Goal: Task Accomplishment & Management: Use online tool/utility

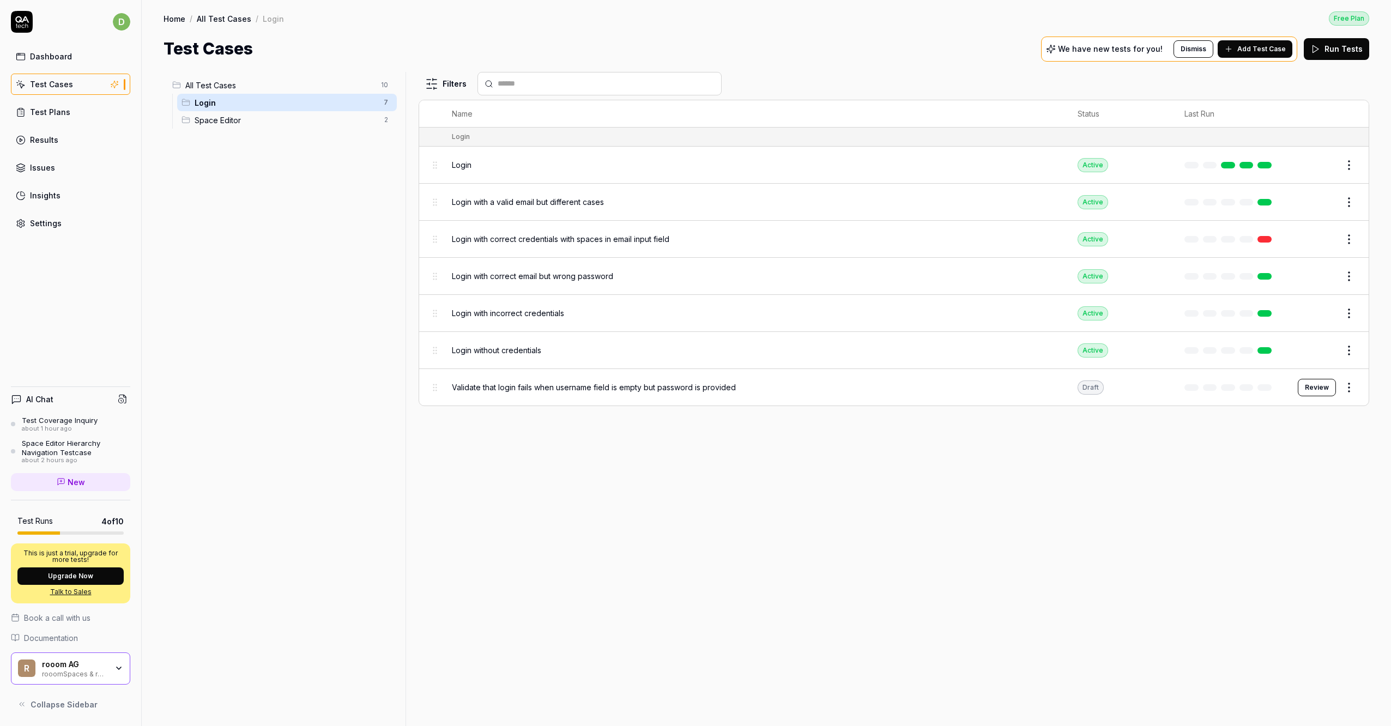
click at [209, 396] on div "All Test Cases 10 Login 7 Space Editor 2" at bounding box center [283, 392] width 238 height 641
click at [45, 222] on div "Settings" at bounding box center [46, 222] width 32 height 11
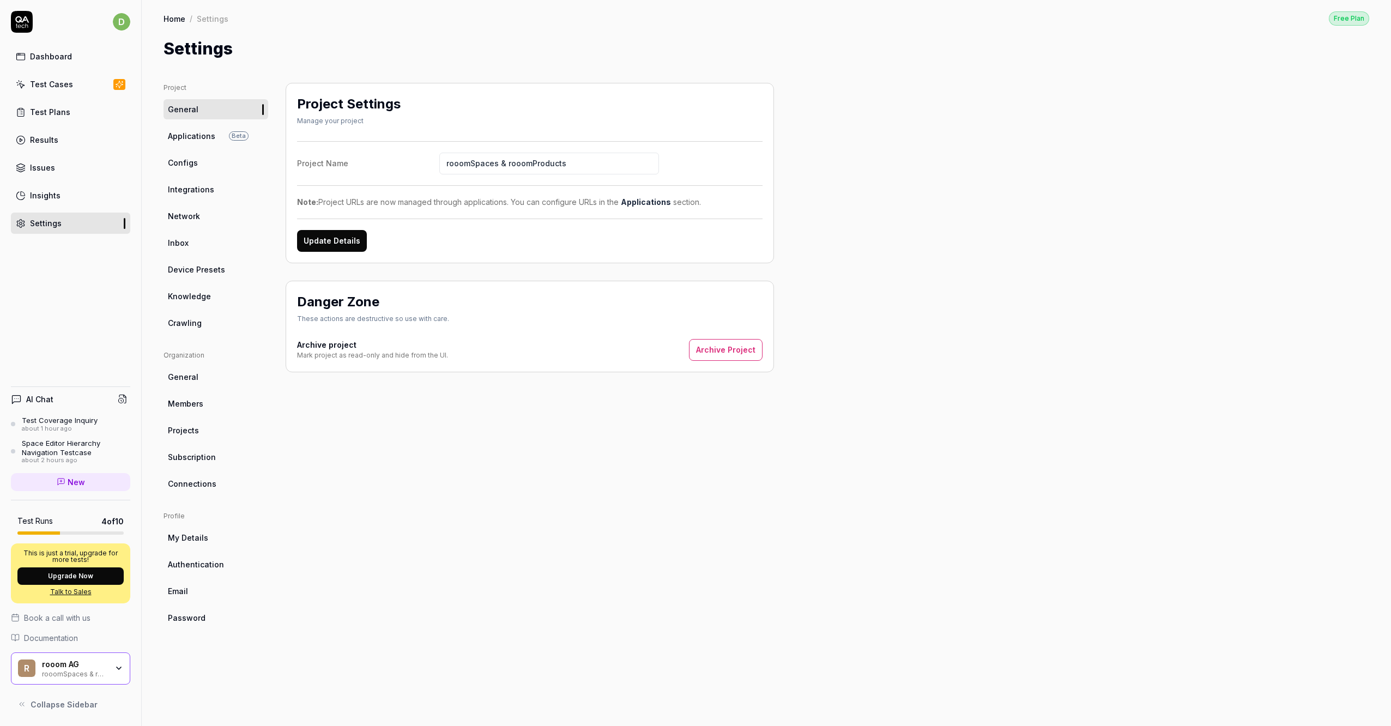
click at [205, 395] on link "Members" at bounding box center [216, 404] width 105 height 20
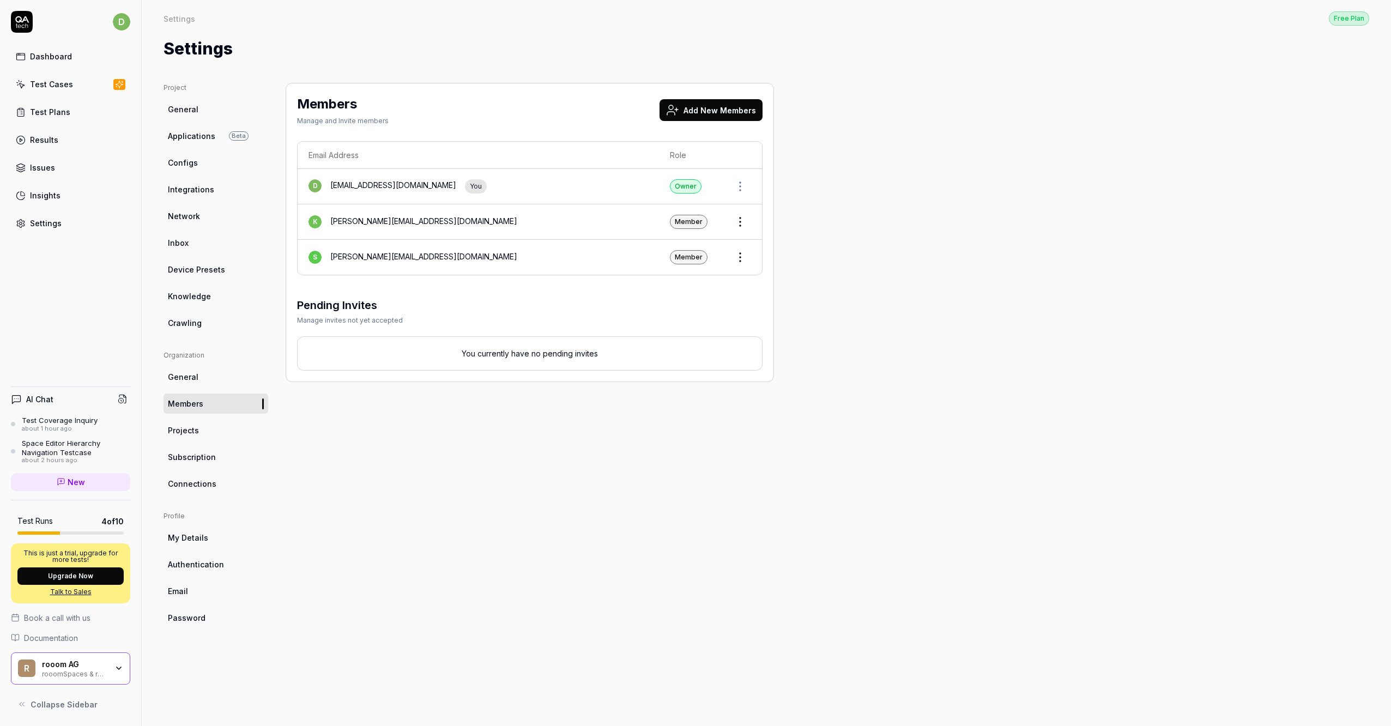
click at [694, 106] on button "Add New Members" at bounding box center [710, 110] width 103 height 22
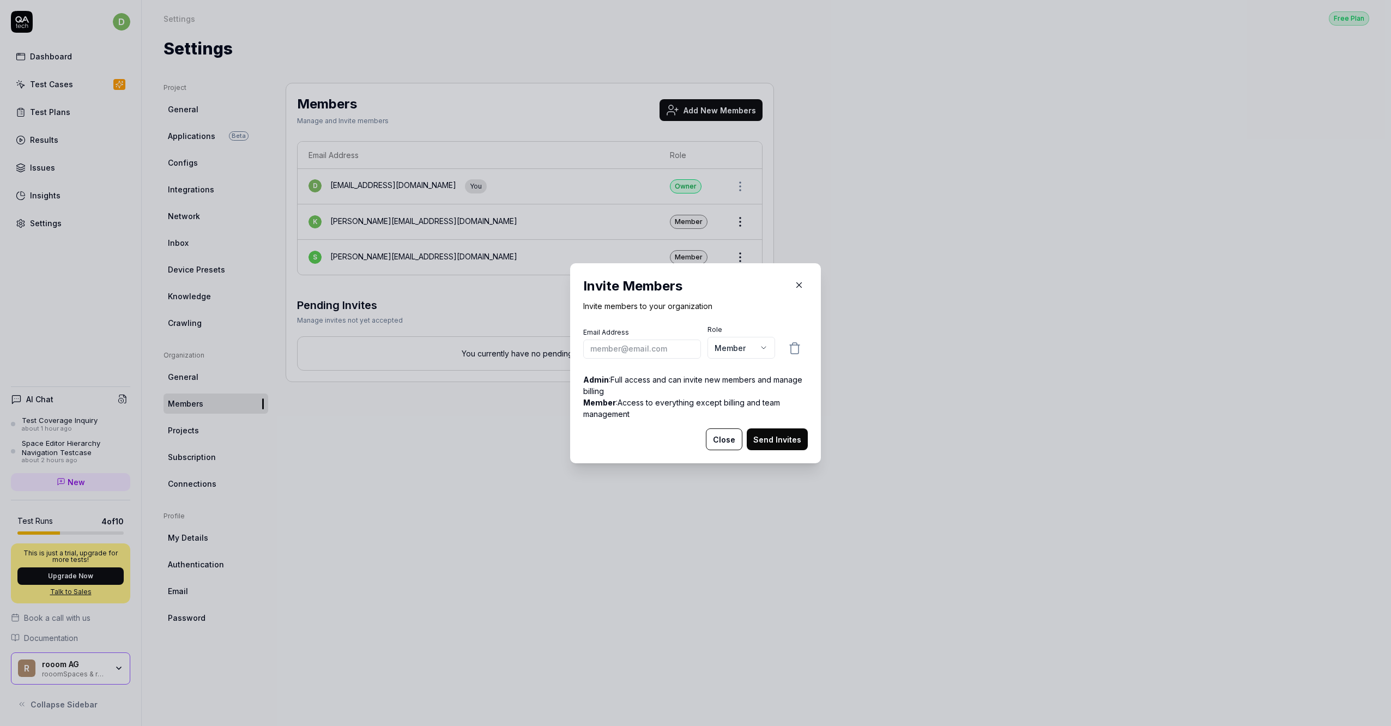
click at [629, 355] on input "email" at bounding box center [642, 348] width 118 height 19
click at [632, 355] on input "email" at bounding box center [642, 348] width 118 height 19
type input "m.sommer@rooom.com"
click at [766, 435] on button "Send Invites" at bounding box center [777, 439] width 61 height 22
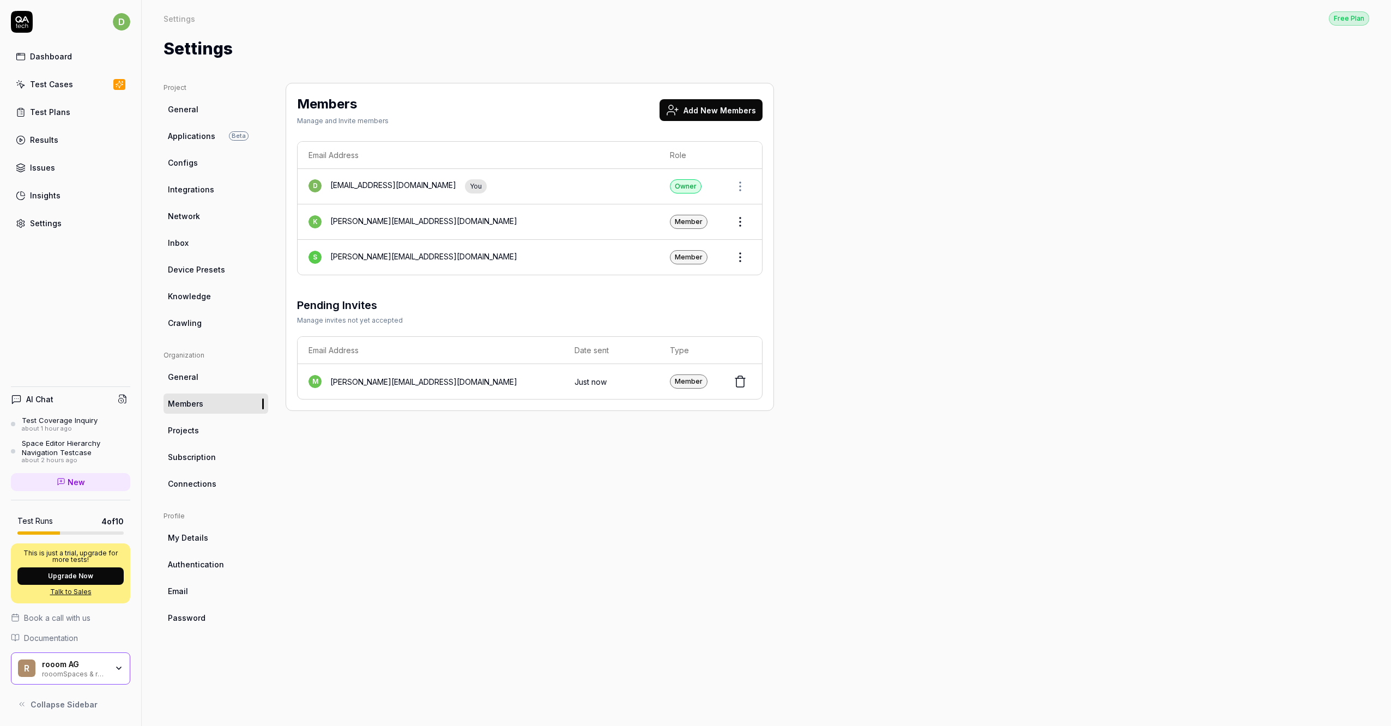
click at [710, 109] on button "Add New Members" at bounding box center [710, 110] width 103 height 22
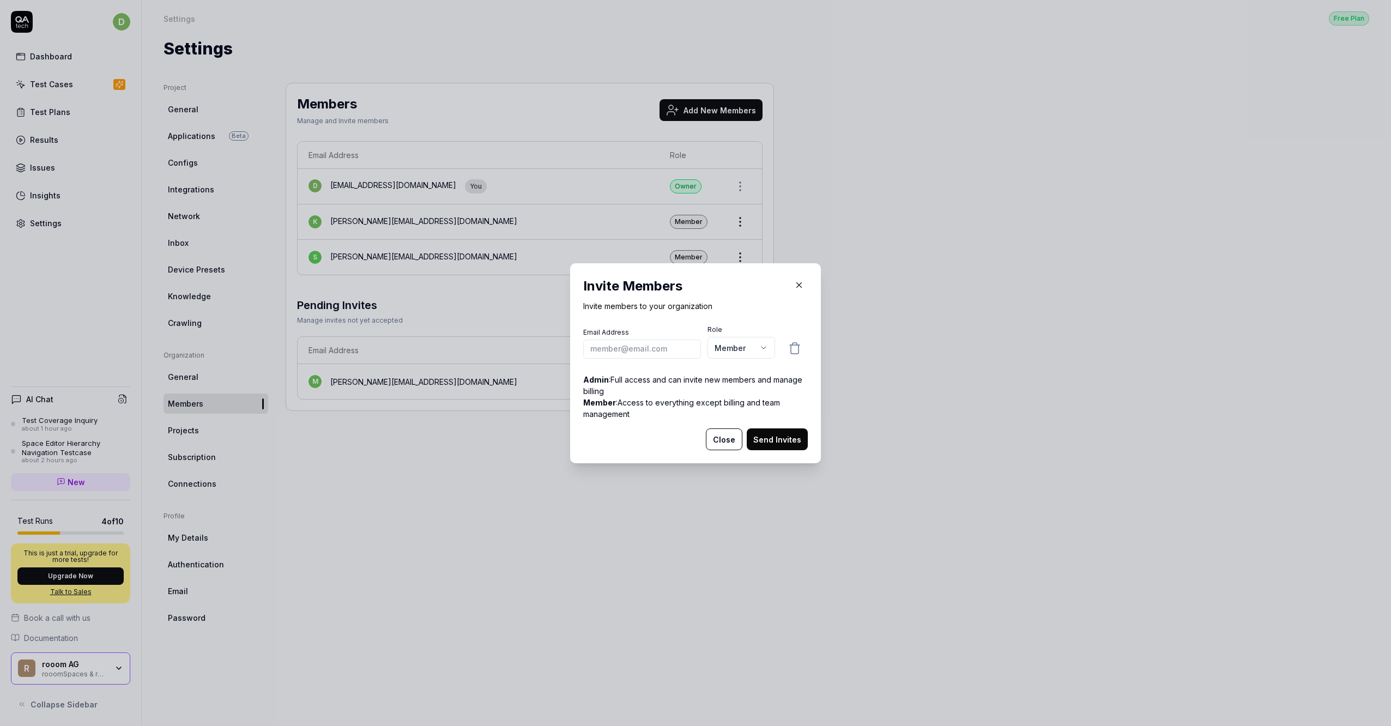
click at [628, 347] on input "email" at bounding box center [642, 348] width 118 height 19
type input "r.bauer@rooom.com"
click at [777, 445] on button "Send Invites" at bounding box center [777, 439] width 61 height 22
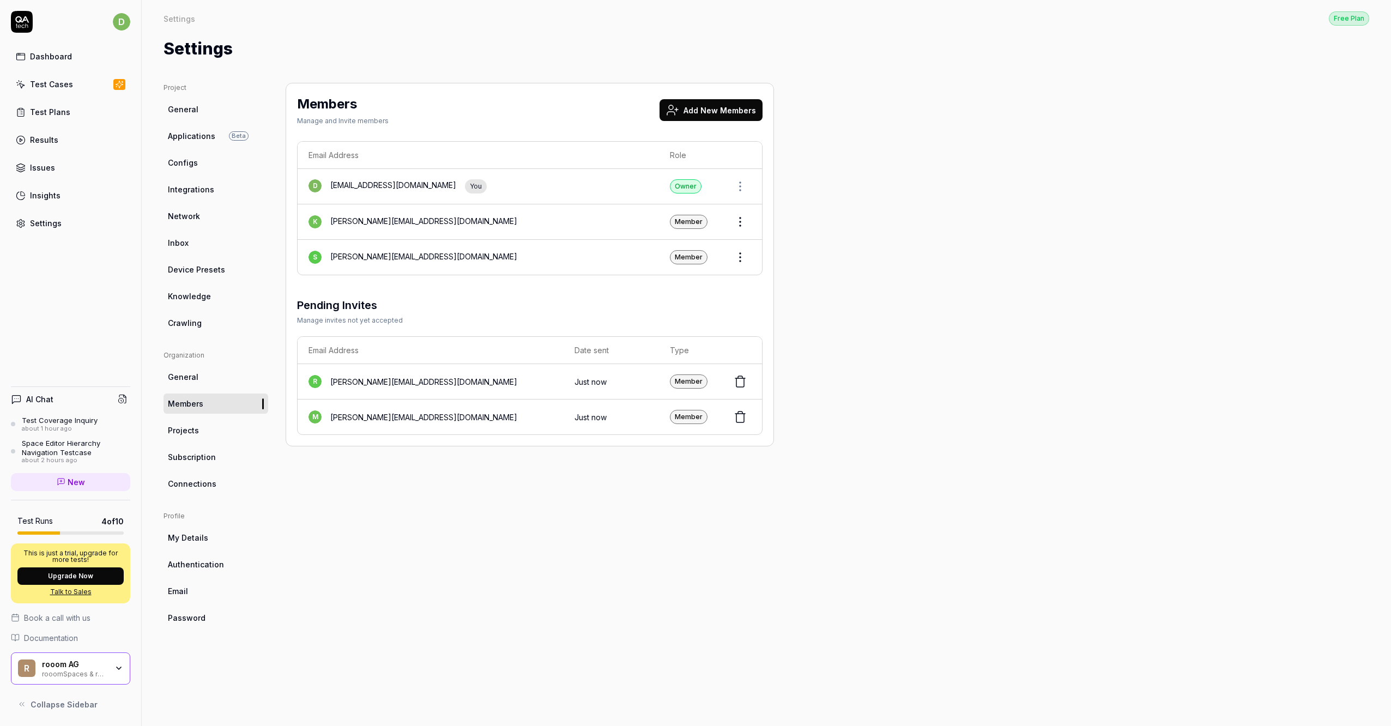
click at [51, 83] on div "Test Cases" at bounding box center [51, 83] width 43 height 11
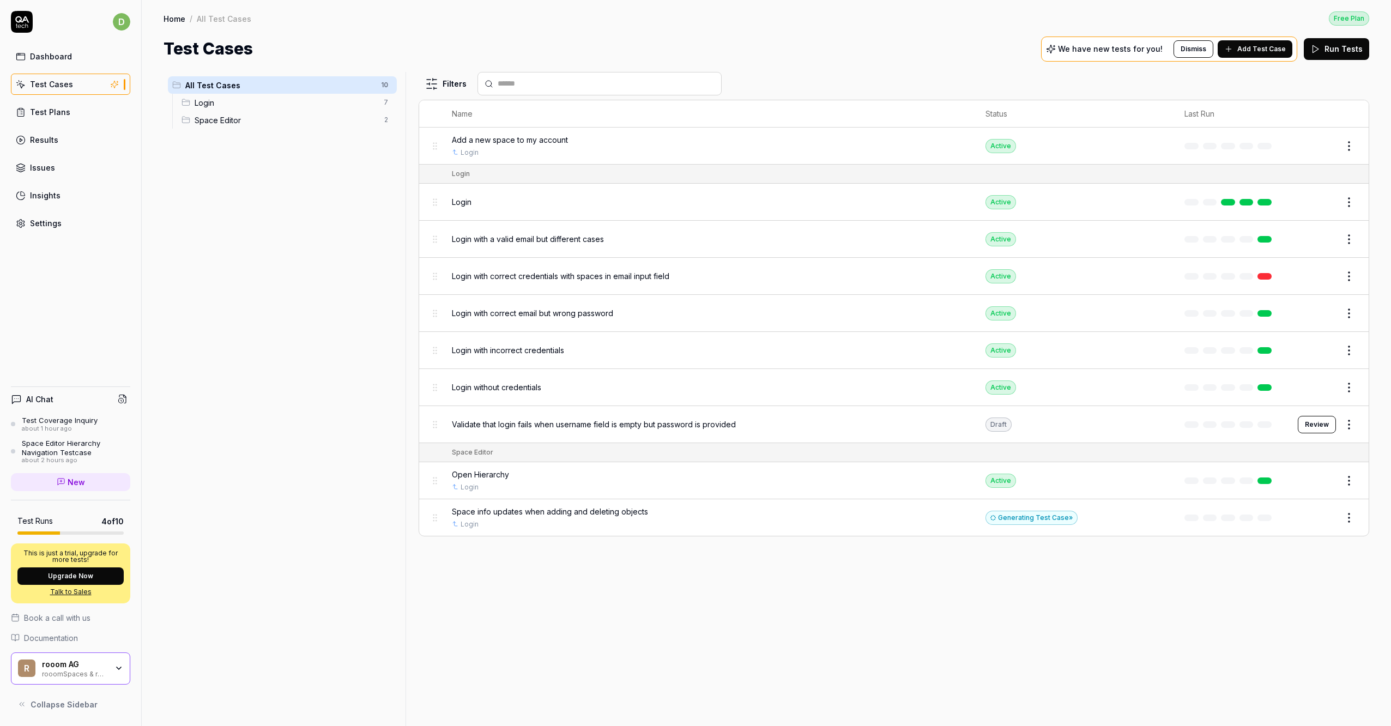
click at [53, 421] on div "Test Coverage Inquiry" at bounding box center [60, 420] width 76 height 9
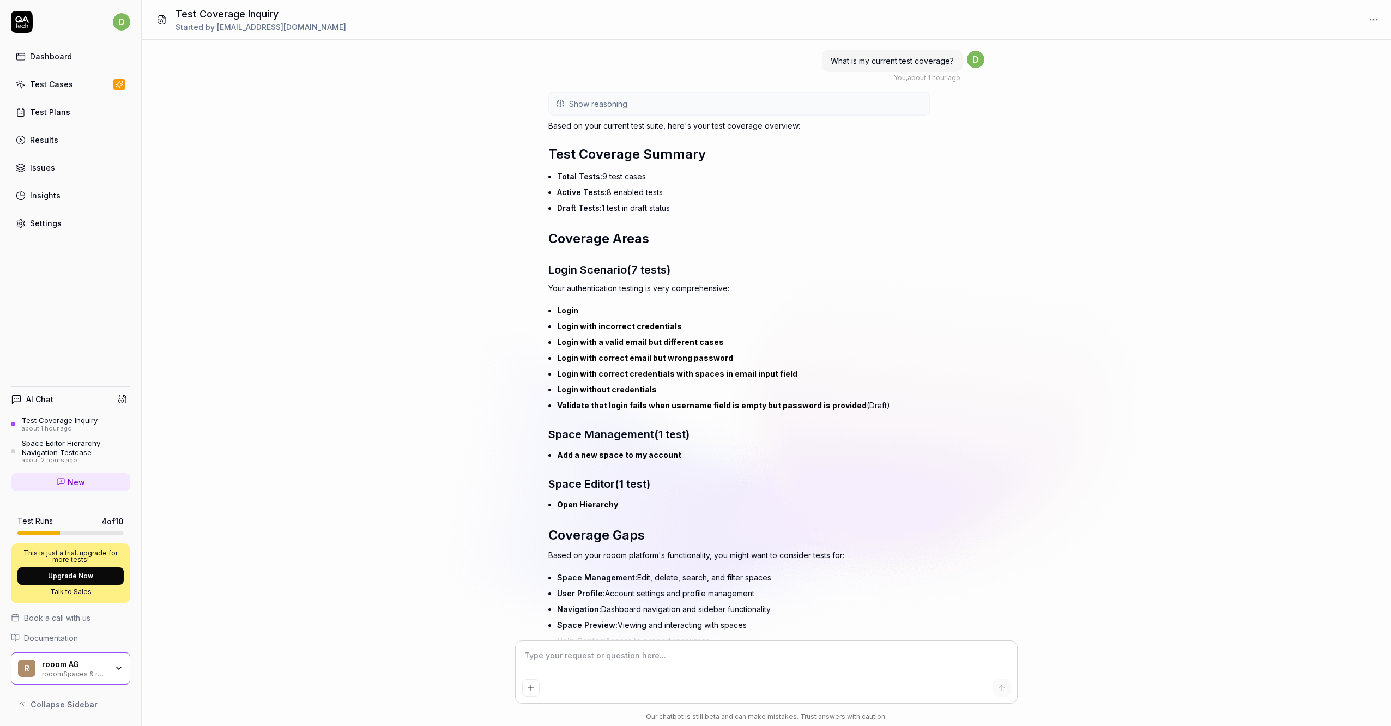
type textarea "*"
click at [47, 111] on div "Test Plans" at bounding box center [50, 111] width 40 height 11
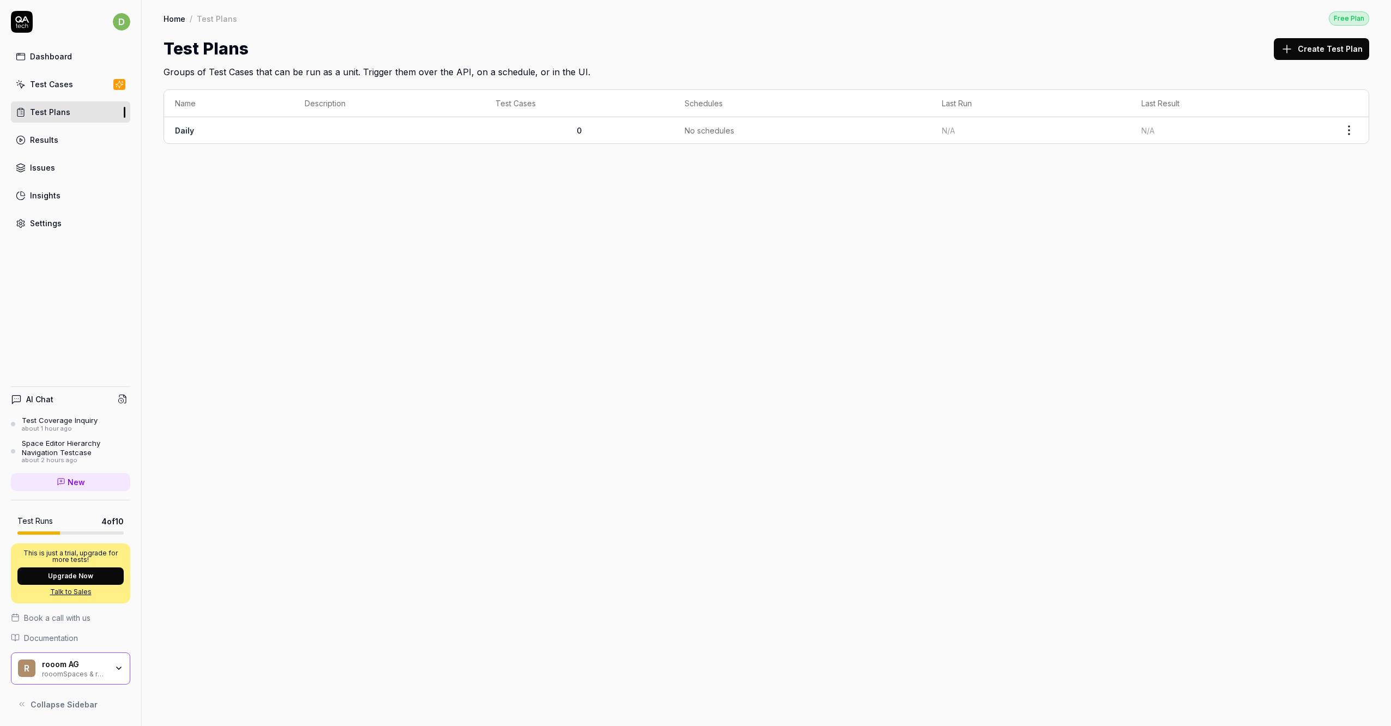
click at [100, 579] on button "Upgrade Now" at bounding box center [70, 575] width 106 height 17
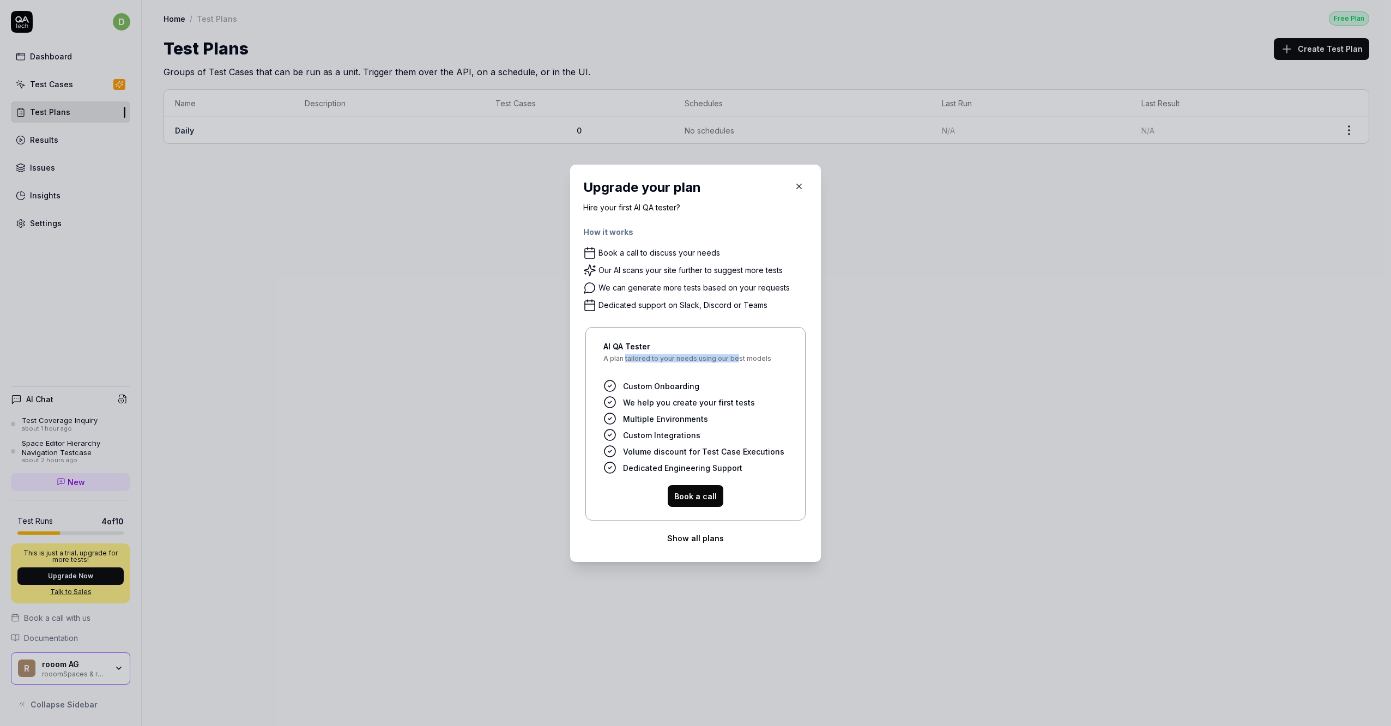
drag, startPoint x: 621, startPoint y: 357, endPoint x: 731, endPoint y: 354, distance: 110.1
click at [731, 355] on span "A plan tailored to your needs using our best models" at bounding box center [695, 362] width 184 height 15
click at [727, 358] on span "A plan tailored to your needs using our best models" at bounding box center [695, 362] width 184 height 15
click at [675, 545] on button "Show all plans" at bounding box center [695, 538] width 225 height 22
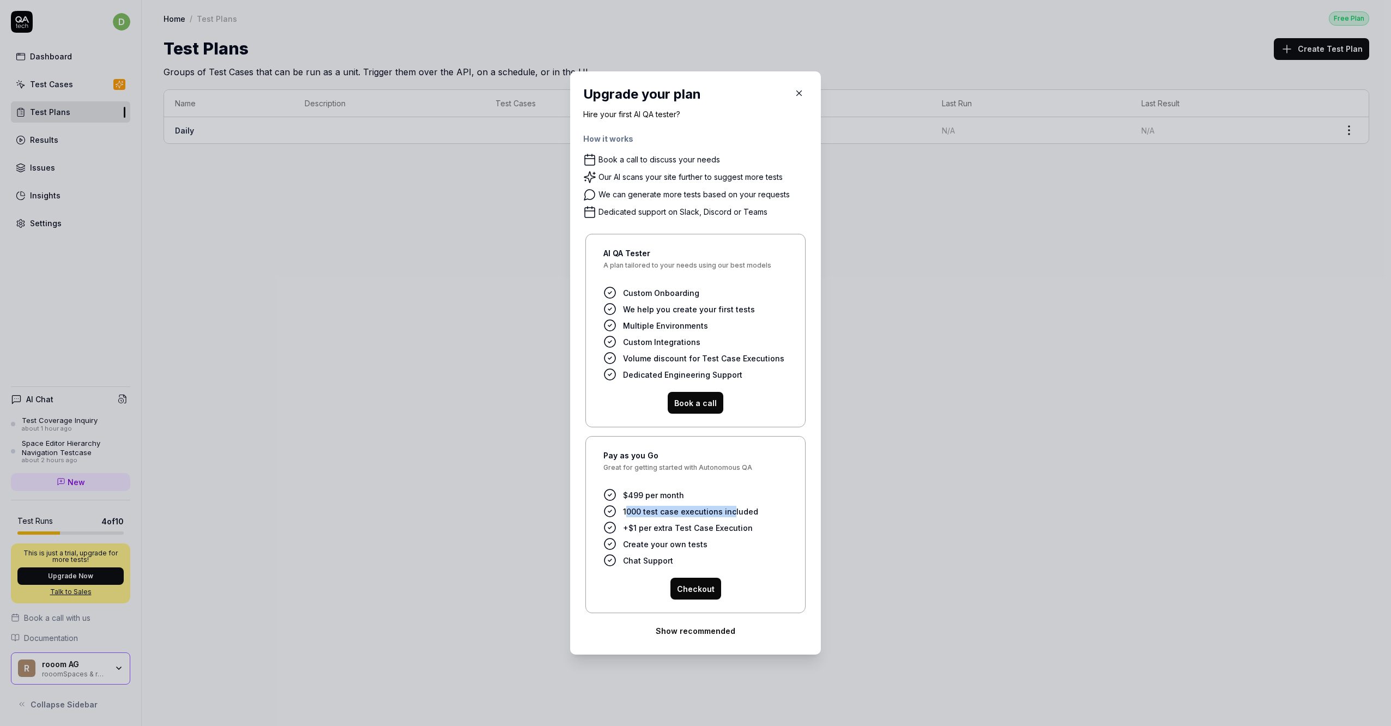
drag, startPoint x: 623, startPoint y: 508, endPoint x: 727, endPoint y: 511, distance: 104.1
click at [727, 511] on span "1000 test case executions included" at bounding box center [690, 511] width 135 height 11
click at [711, 512] on span "1000 test case executions included" at bounding box center [690, 511] width 135 height 11
drag, startPoint x: 622, startPoint y: 528, endPoint x: 737, endPoint y: 531, distance: 114.5
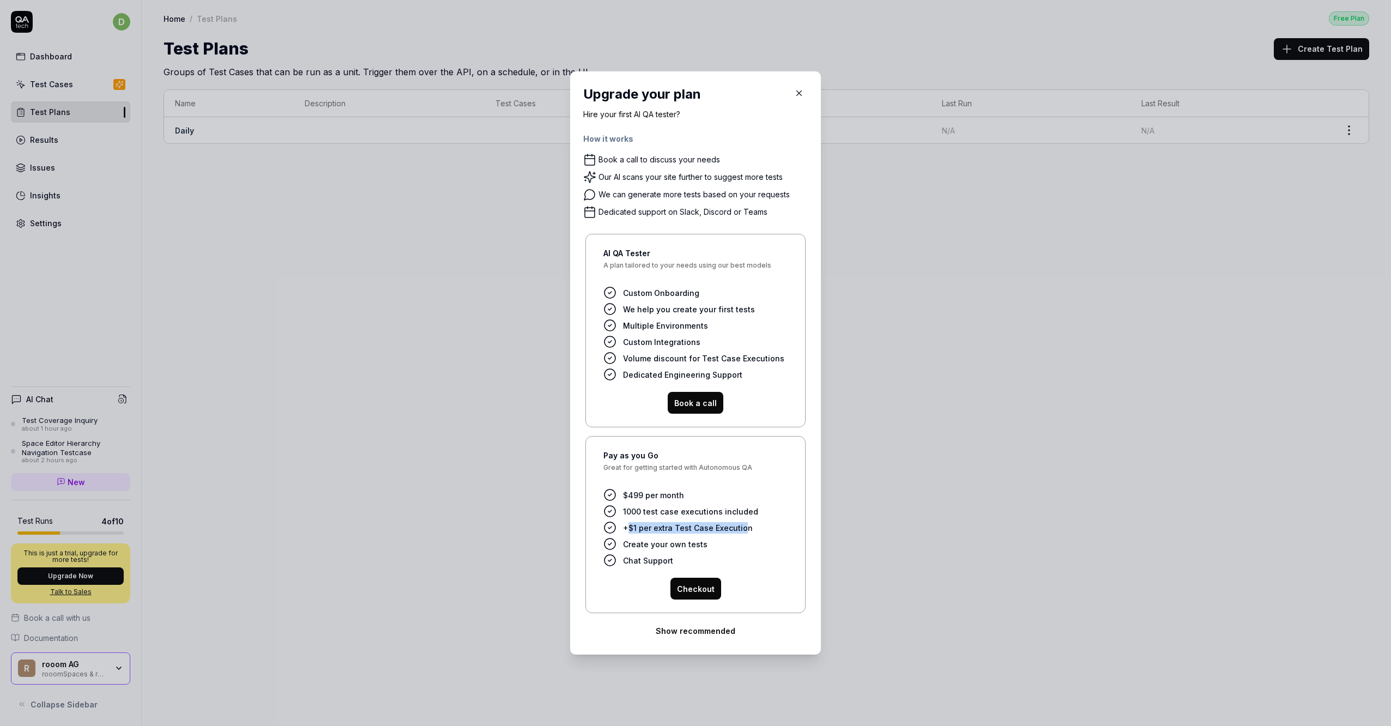
click at [737, 531] on span "+$1 per extra Test Case Execution" at bounding box center [688, 527] width 130 height 11
drag, startPoint x: 737, startPoint y: 531, endPoint x: 690, endPoint y: 531, distance: 46.9
click at [690, 531] on span "+$1 per extra Test Case Execution" at bounding box center [688, 527] width 130 height 11
click at [671, 540] on span "Create your own tests" at bounding box center [665, 543] width 84 height 11
click at [819, 522] on div "​ Upgrade your plan Hire your first AI QA tester? How it works Book a call to d…" at bounding box center [695, 362] width 268 height 583
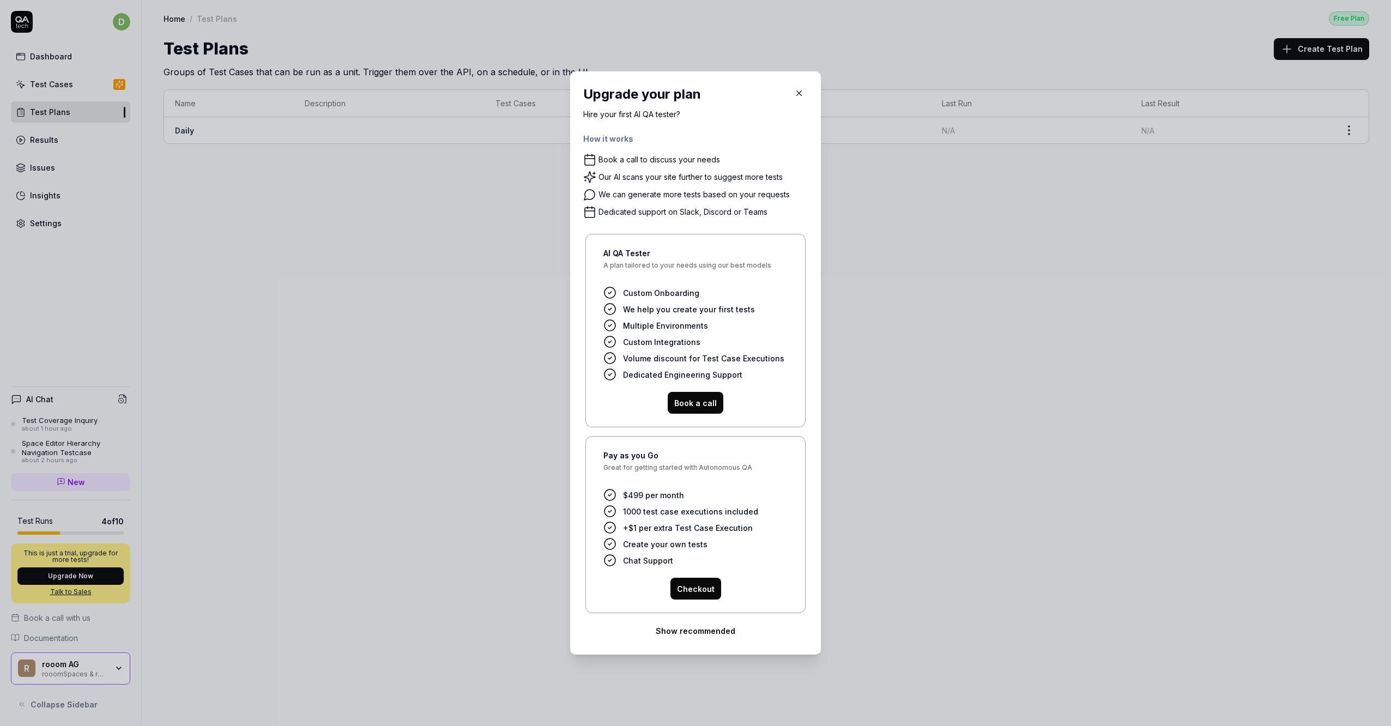
click at [798, 99] on button "button" at bounding box center [798, 92] width 17 height 17
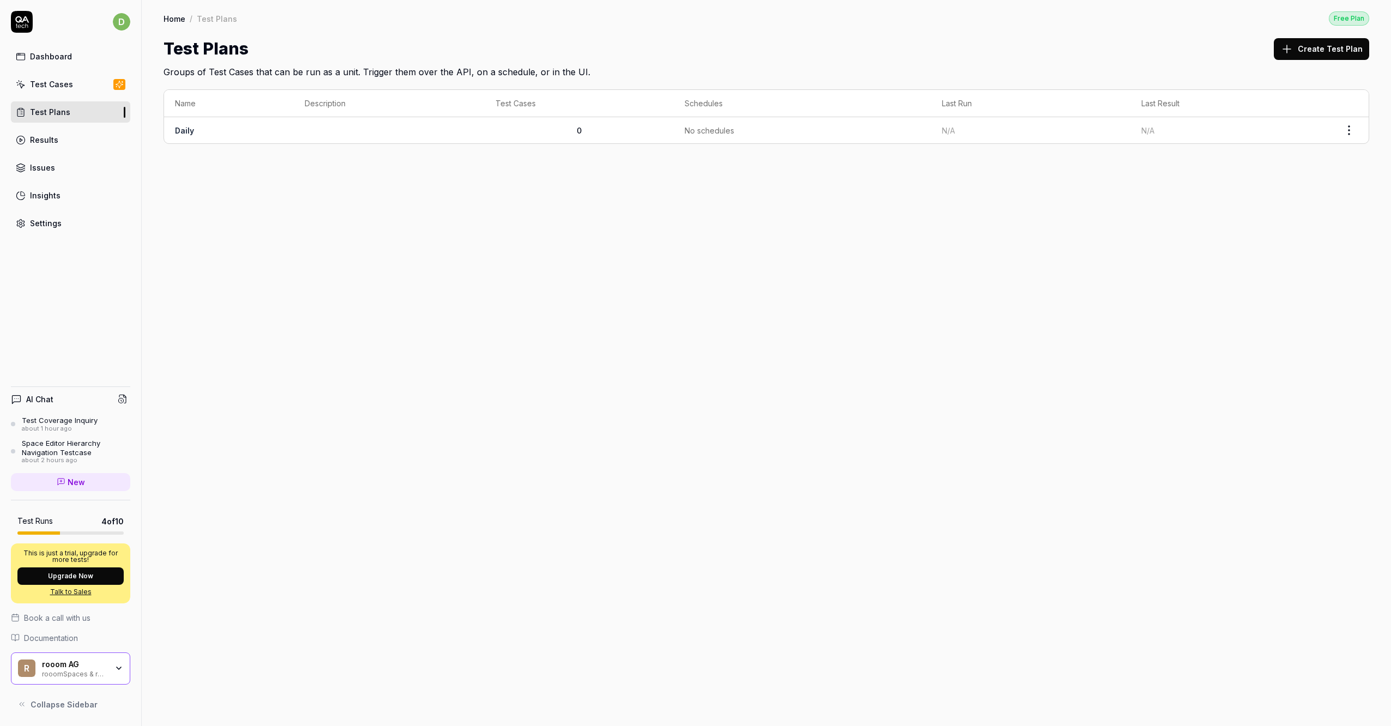
click at [592, 225] on div "Home / Test Plans Free Plan Home / Test Plans Free Plan Test Plans Create Test …" at bounding box center [766, 363] width 1249 height 726
click at [56, 134] on div "Results" at bounding box center [44, 139] width 28 height 11
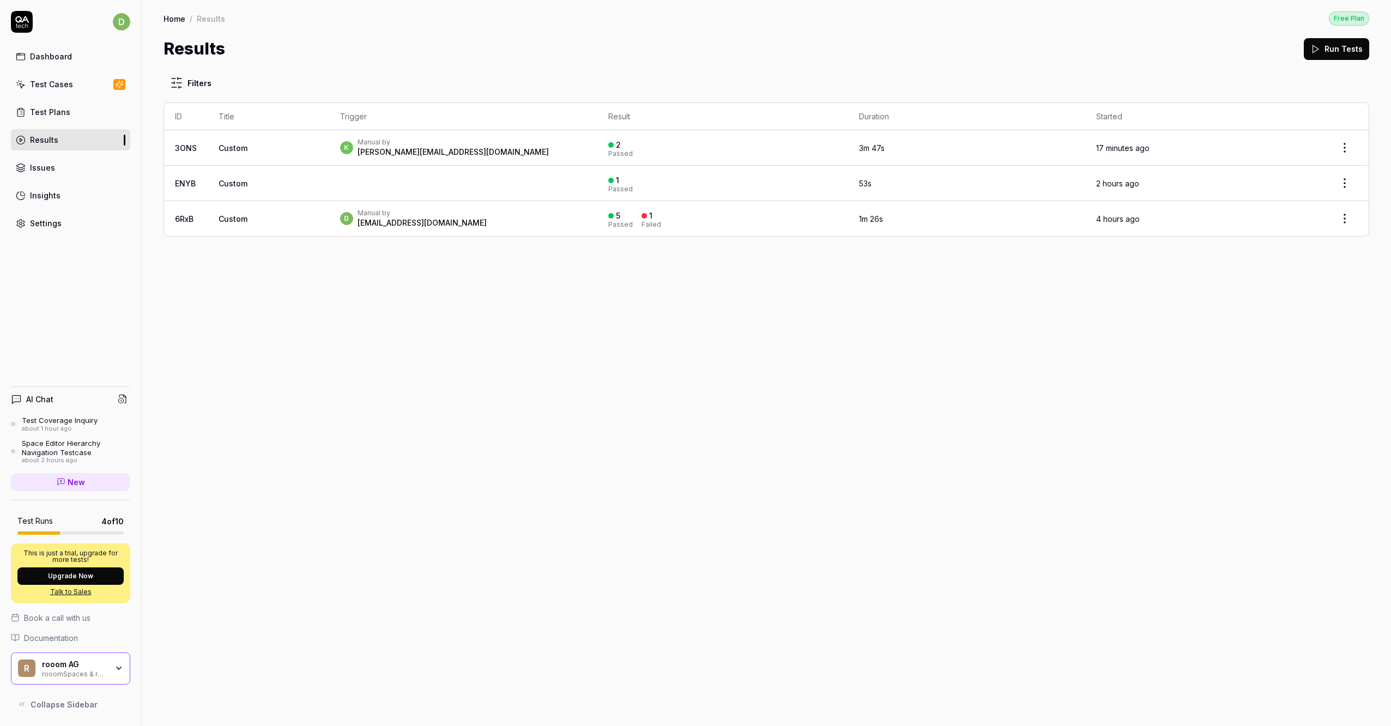
click at [383, 144] on div "Manual by" at bounding box center [453, 142] width 191 height 9
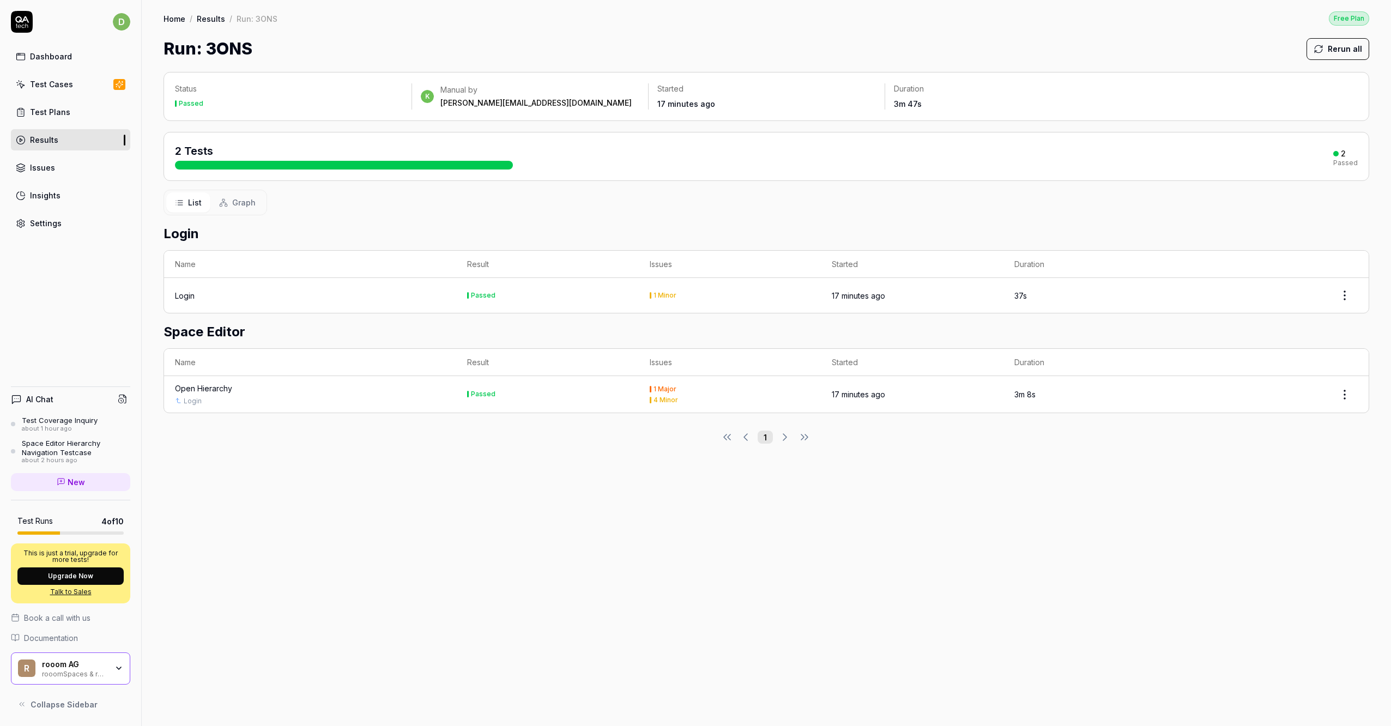
click at [314, 385] on div "Open Hierarchy" at bounding box center [310, 388] width 270 height 11
click at [43, 165] on div "Issues" at bounding box center [42, 167] width 25 height 11
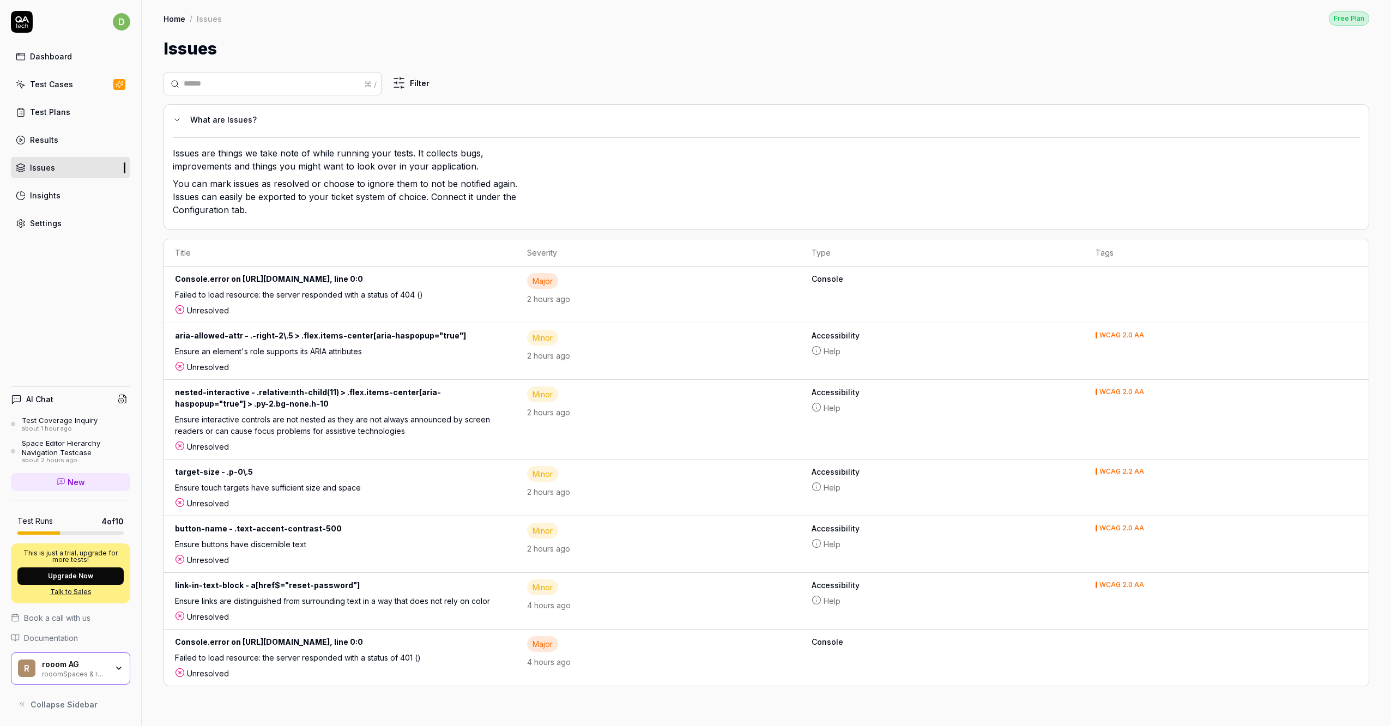
scroll to position [2, 0]
click at [516, 560] on td "button-name - .text-accent-contrast-500 Ensure buttons have discernible text Un…" at bounding box center [340, 544] width 352 height 57
click at [370, 429] on div "Ensure interactive controls are not nested as they are not always announced by …" at bounding box center [334, 427] width 319 height 27
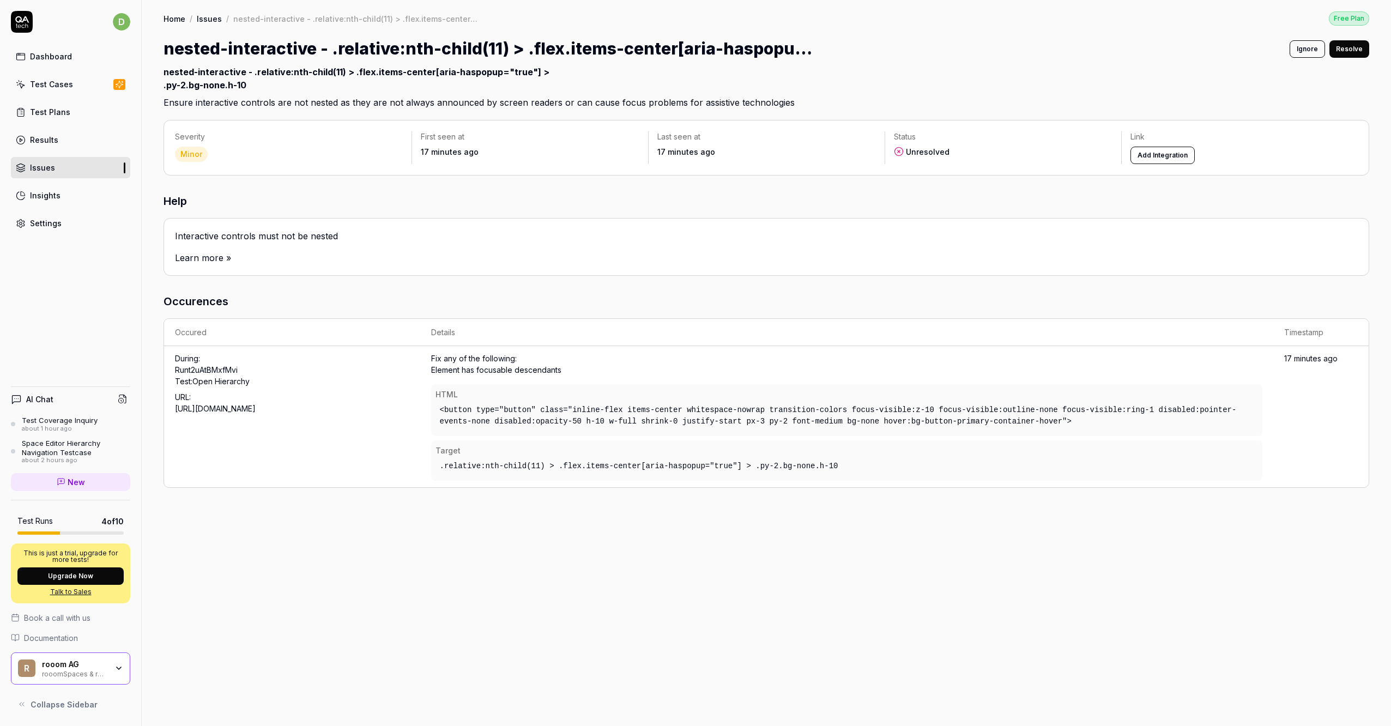
click at [1152, 158] on button "Add Integration" at bounding box center [1162, 155] width 64 height 17
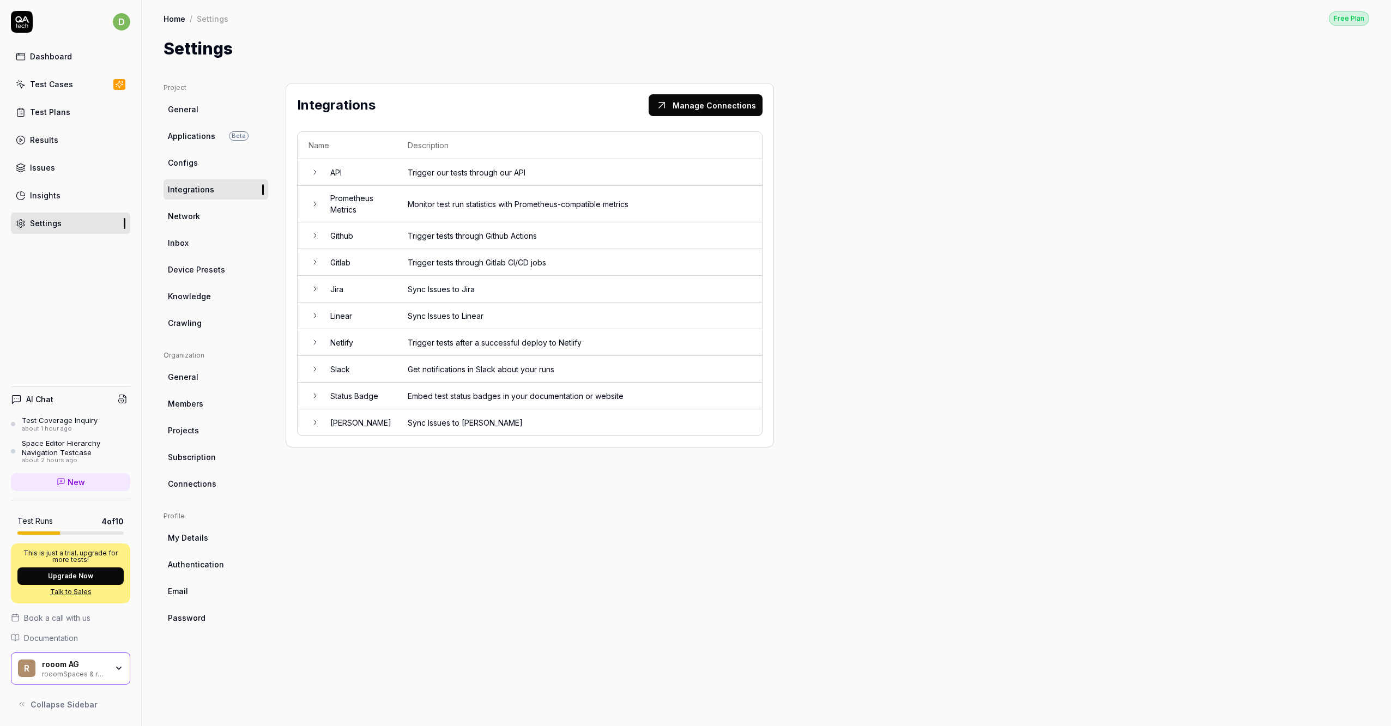
click at [312, 287] on icon at bounding box center [315, 288] width 9 height 9
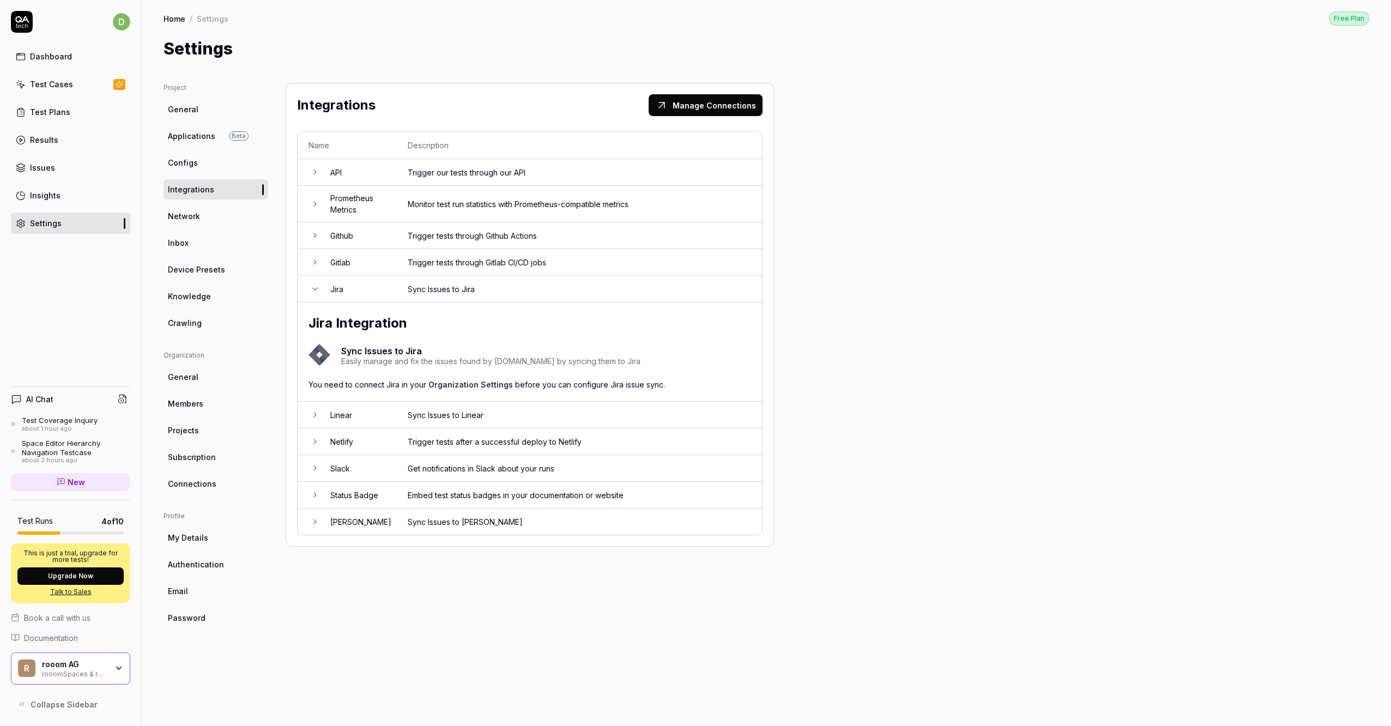
click at [487, 384] on link "Organization Settings" at bounding box center [470, 384] width 84 height 9
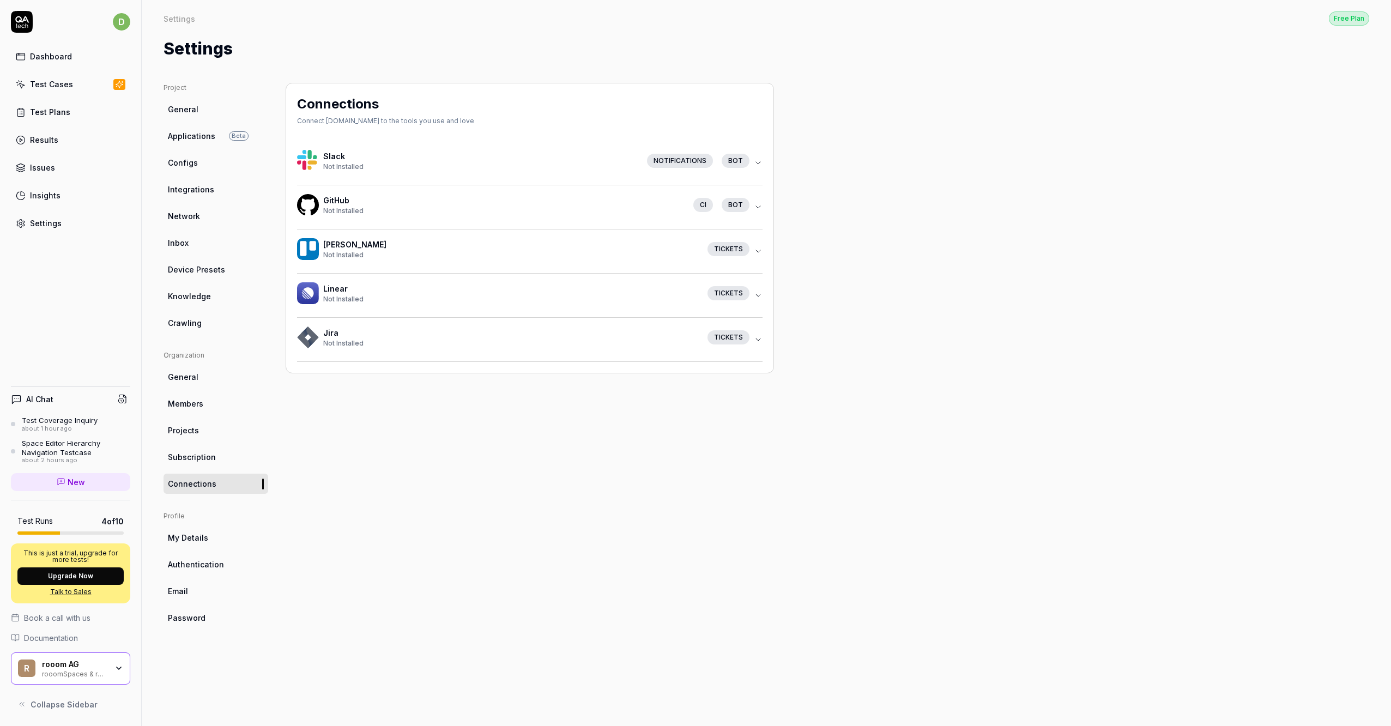
click at [760, 339] on icon "button" at bounding box center [758, 339] width 9 height 9
click at [348, 403] on button "Connect Jira" at bounding box center [329, 393] width 64 height 22
click at [338, 403] on button "Connect Jira" at bounding box center [329, 393] width 64 height 22
